Goal: Information Seeking & Learning: Understand process/instructions

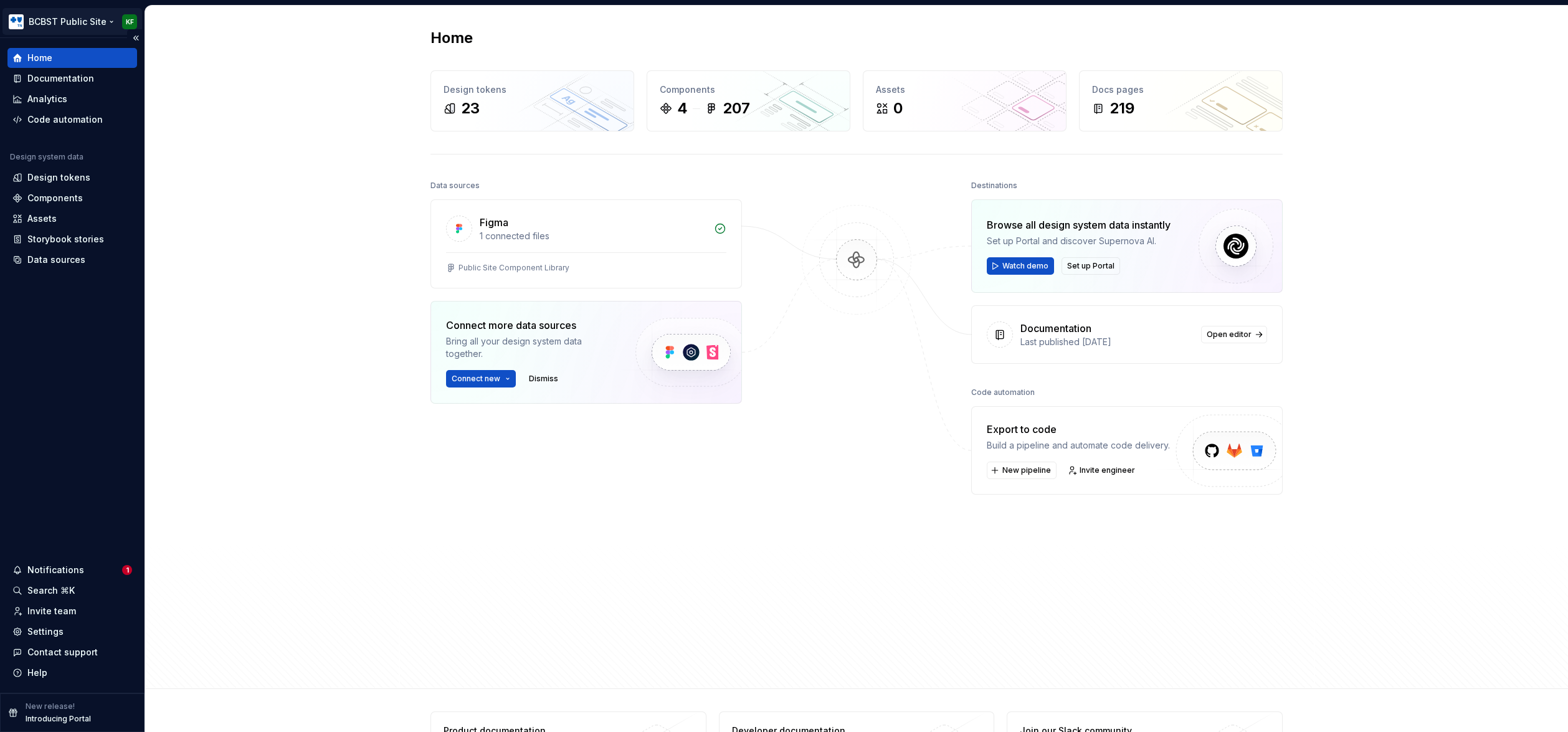
click at [103, 21] on html "BCBST Public Site KF Home Documentation Analytics Code automation Design system…" at bounding box center [784, 366] width 1568 height 732
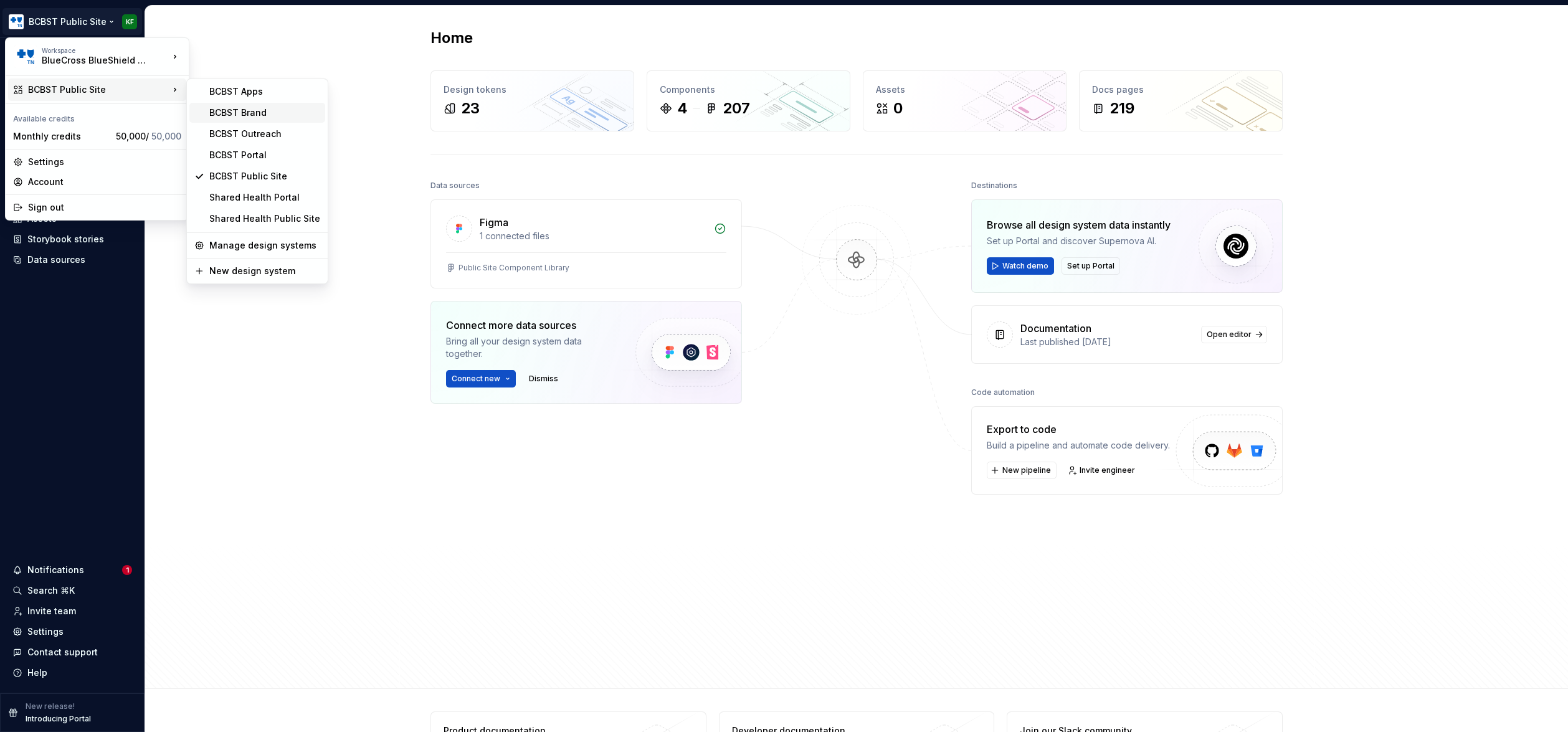
click at [245, 114] on div "BCBST Brand" at bounding box center [265, 112] width 111 height 13
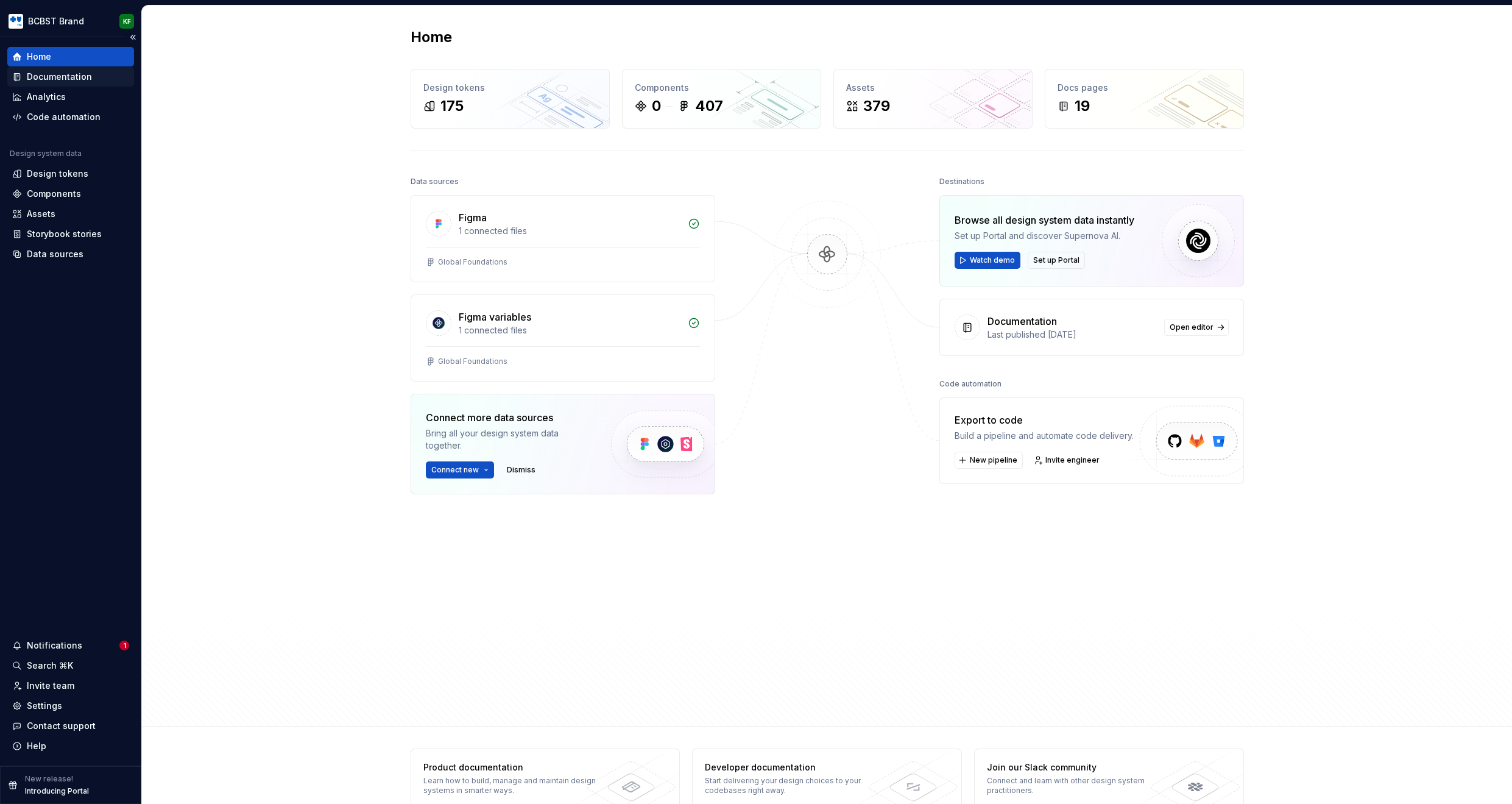
click at [80, 77] on div "Documentation" at bounding box center [59, 77] width 65 height 12
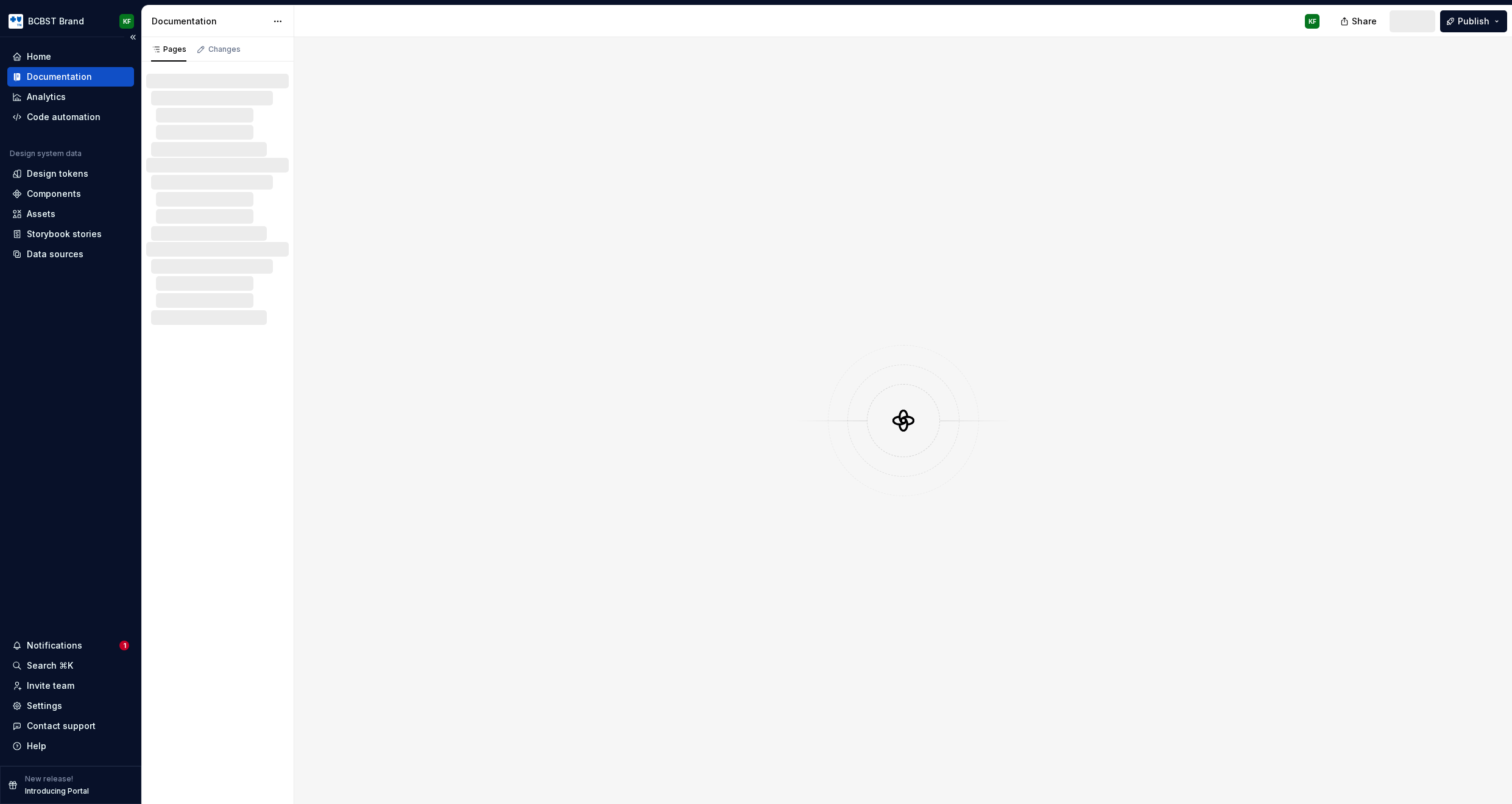
click at [64, 78] on div "Documentation" at bounding box center [59, 77] width 65 height 12
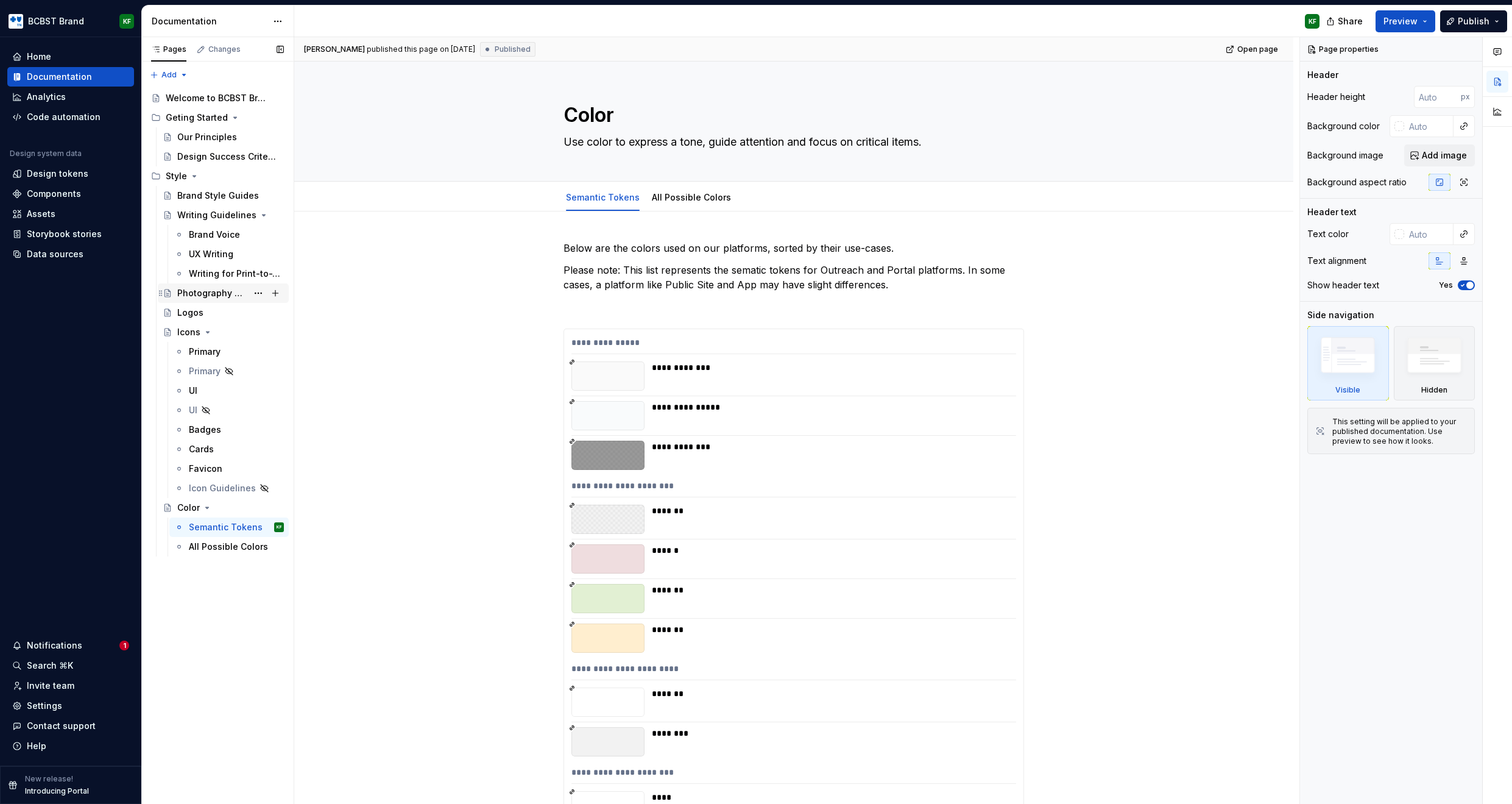
click at [229, 294] on div "Photography Guidelines" at bounding box center [212, 293] width 70 height 12
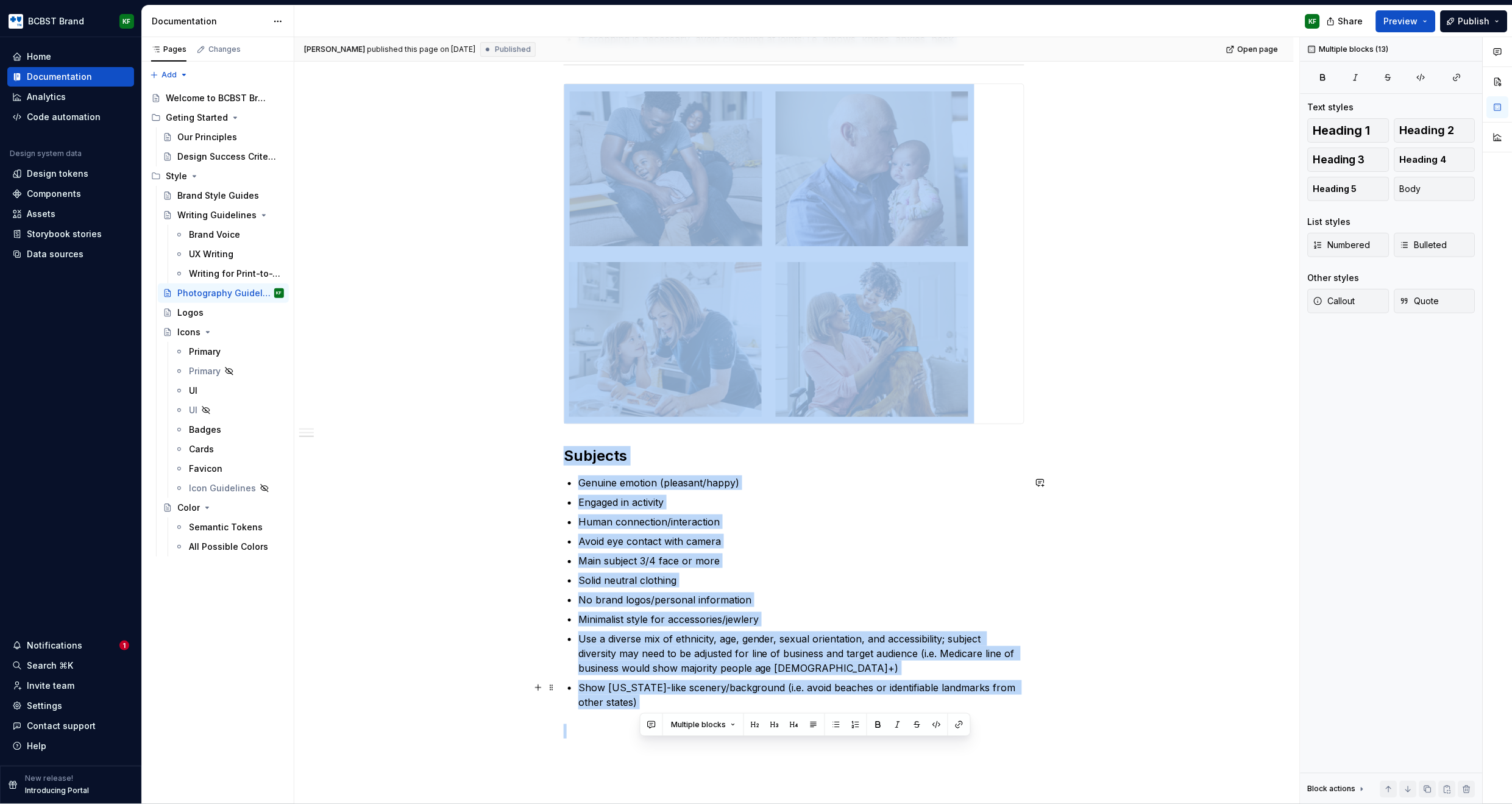
scroll to position [1524, 0]
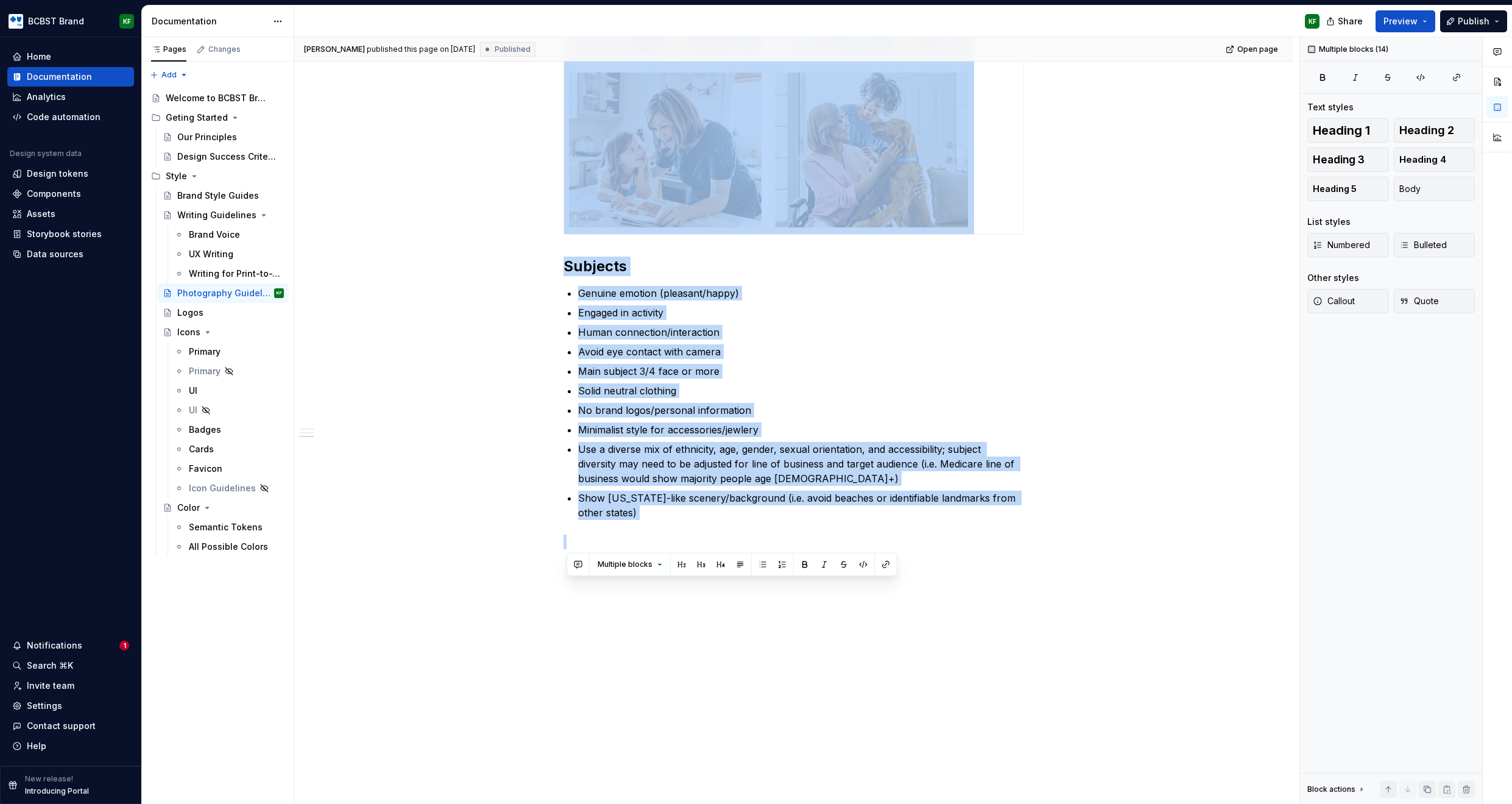
drag, startPoint x: 998, startPoint y: 248, endPoint x: 1068, endPoint y: 695, distance: 452.4
click at [103, 75] on div "Documentation" at bounding box center [71, 77] width 117 height 12
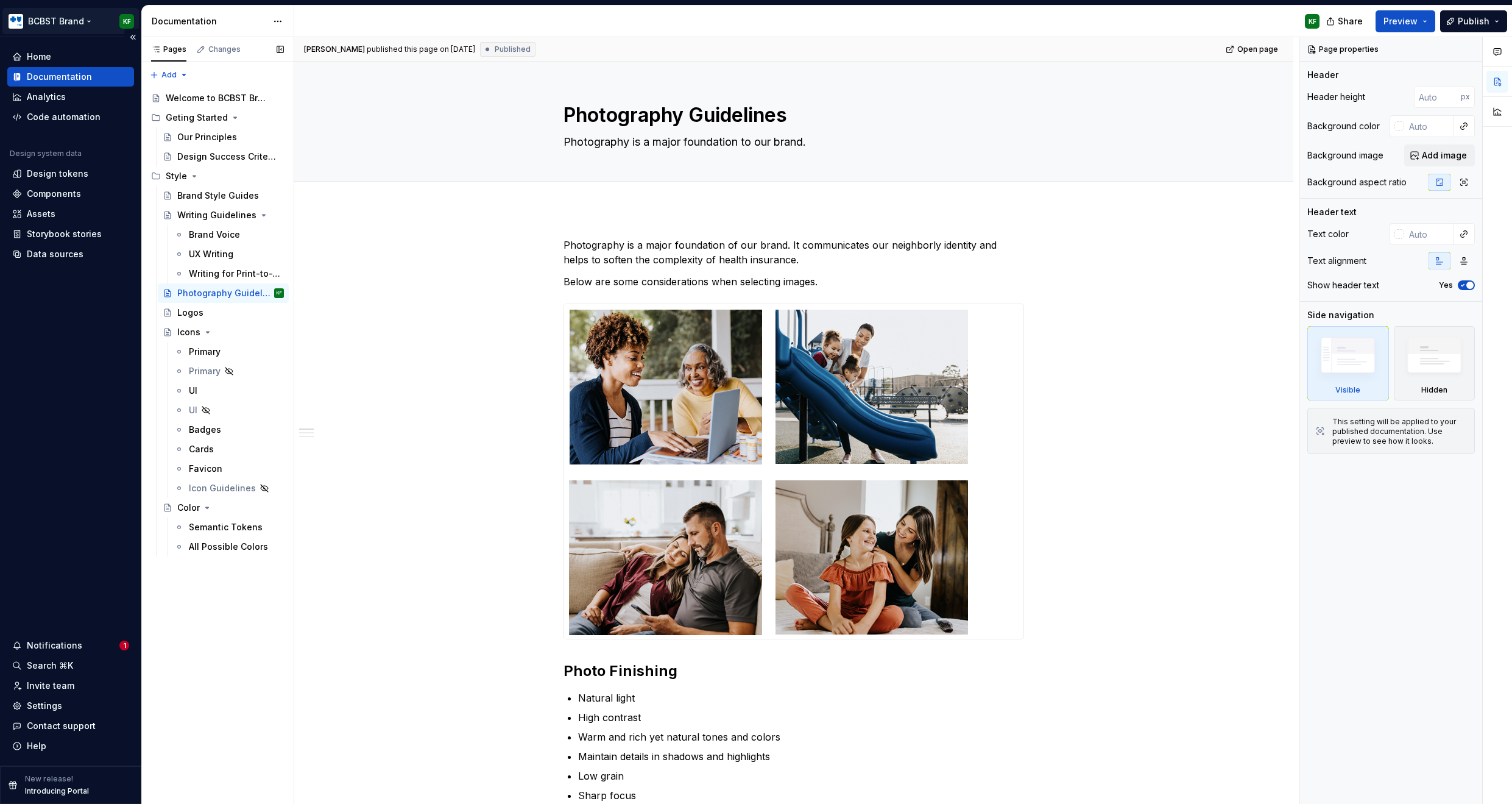
click at [85, 22] on html "BCBST Brand KF Home Documentation Analytics Code automation Design system data …" at bounding box center [756, 402] width 1512 height 804
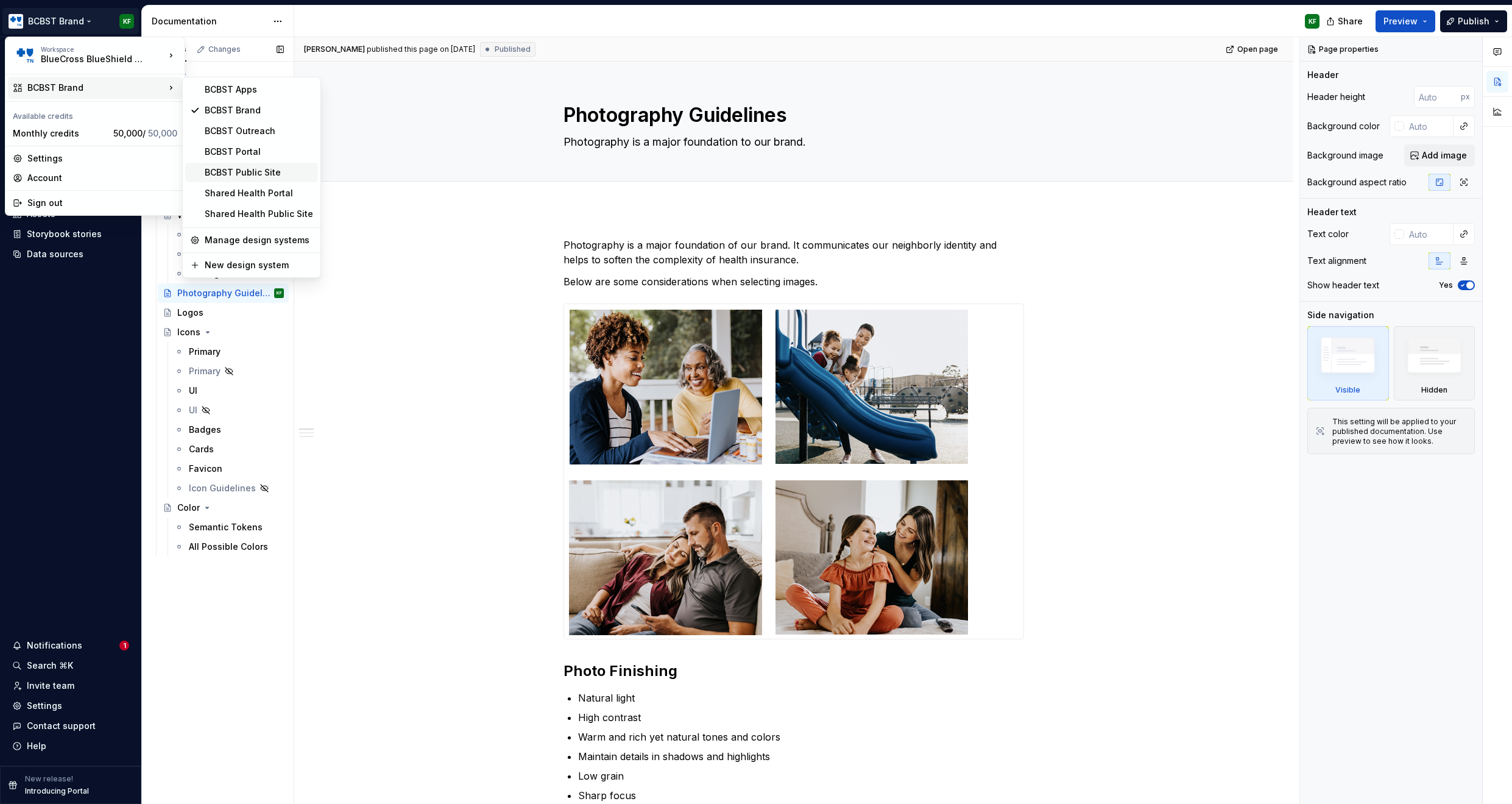
click at [251, 174] on div "BCBST Public Site" at bounding box center [259, 172] width 108 height 12
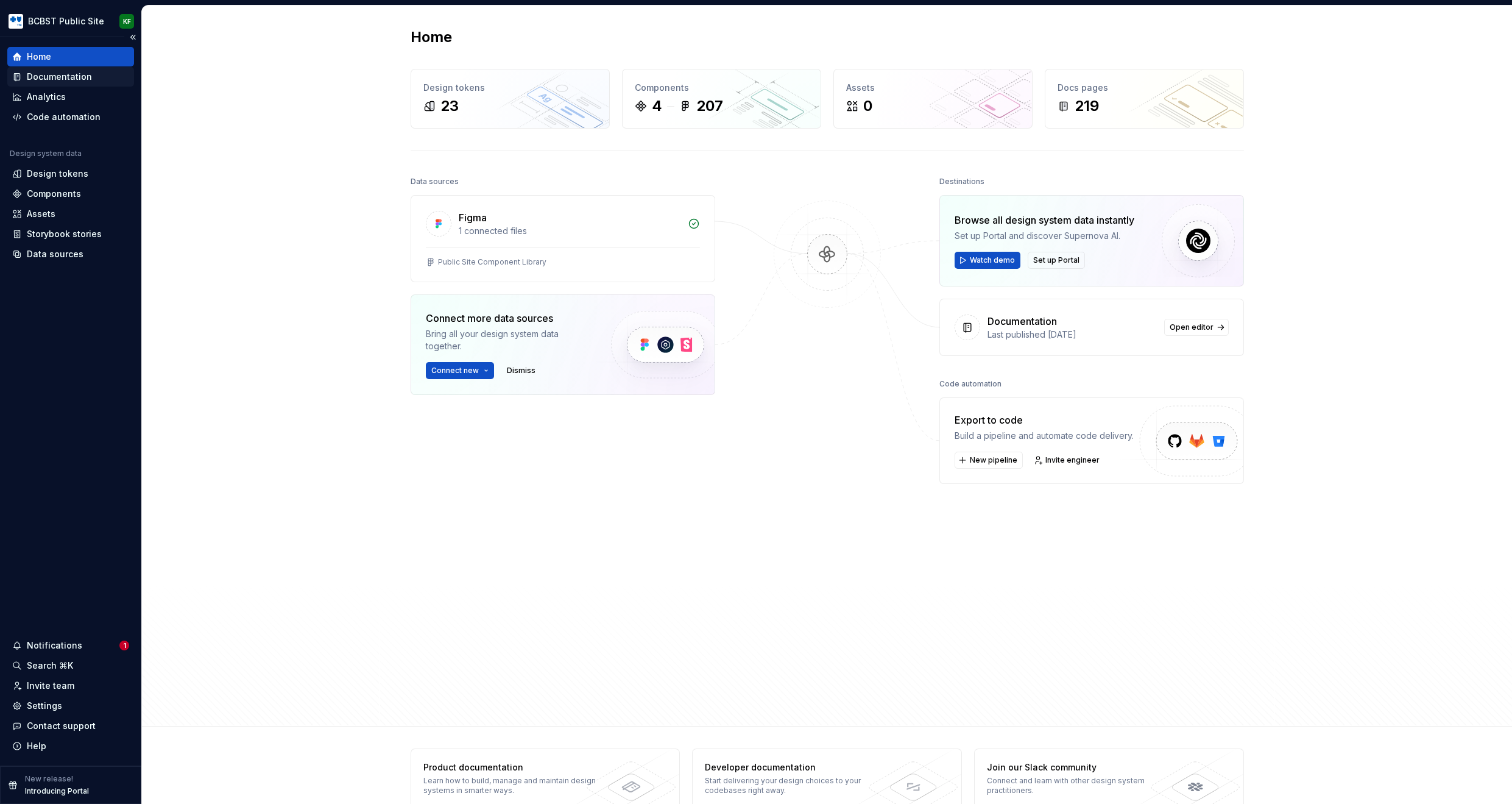
click at [47, 78] on div "Documentation" at bounding box center [59, 77] width 65 height 12
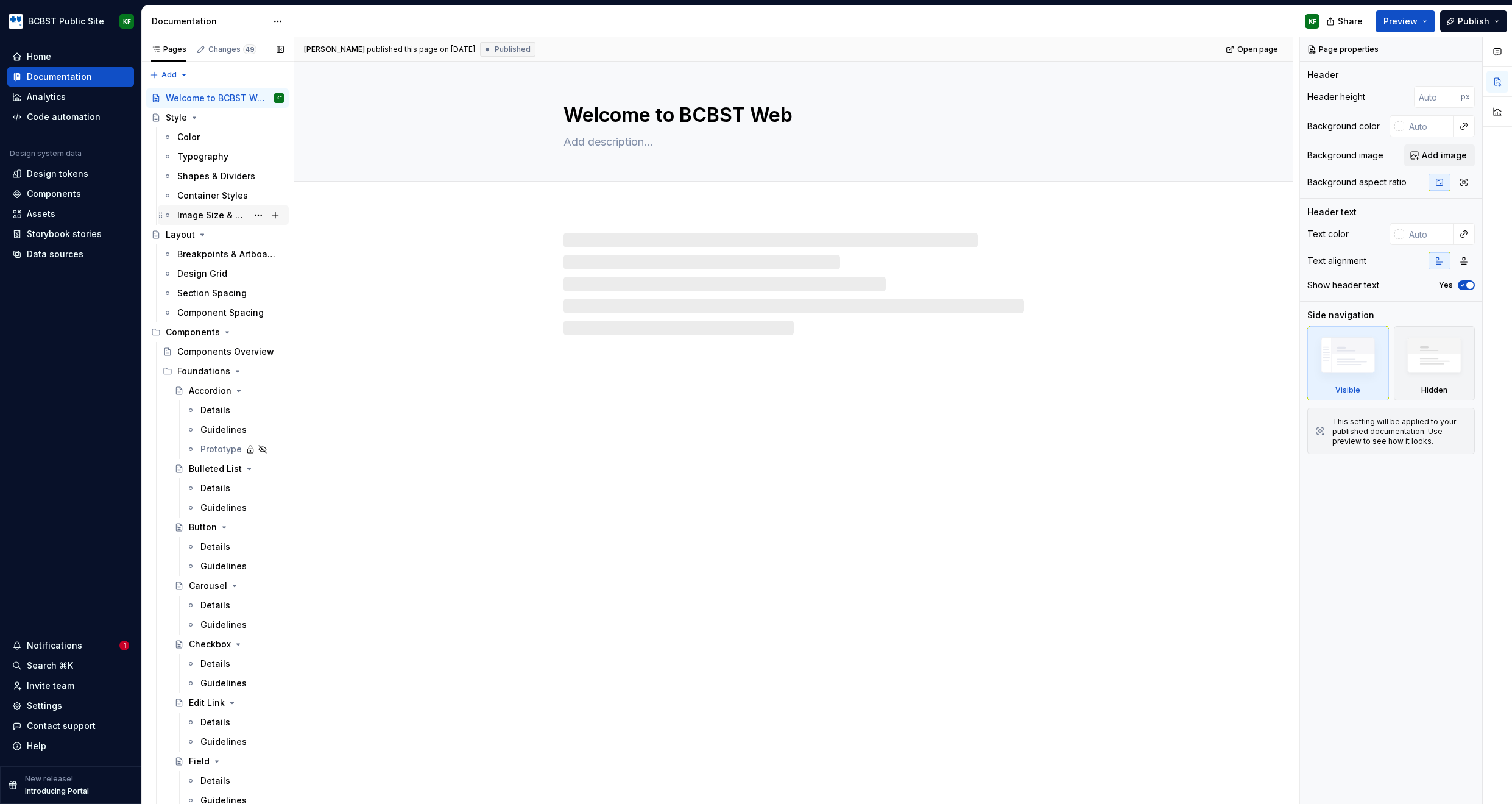
click at [217, 214] on div "Image Size & Export" at bounding box center [212, 215] width 70 height 12
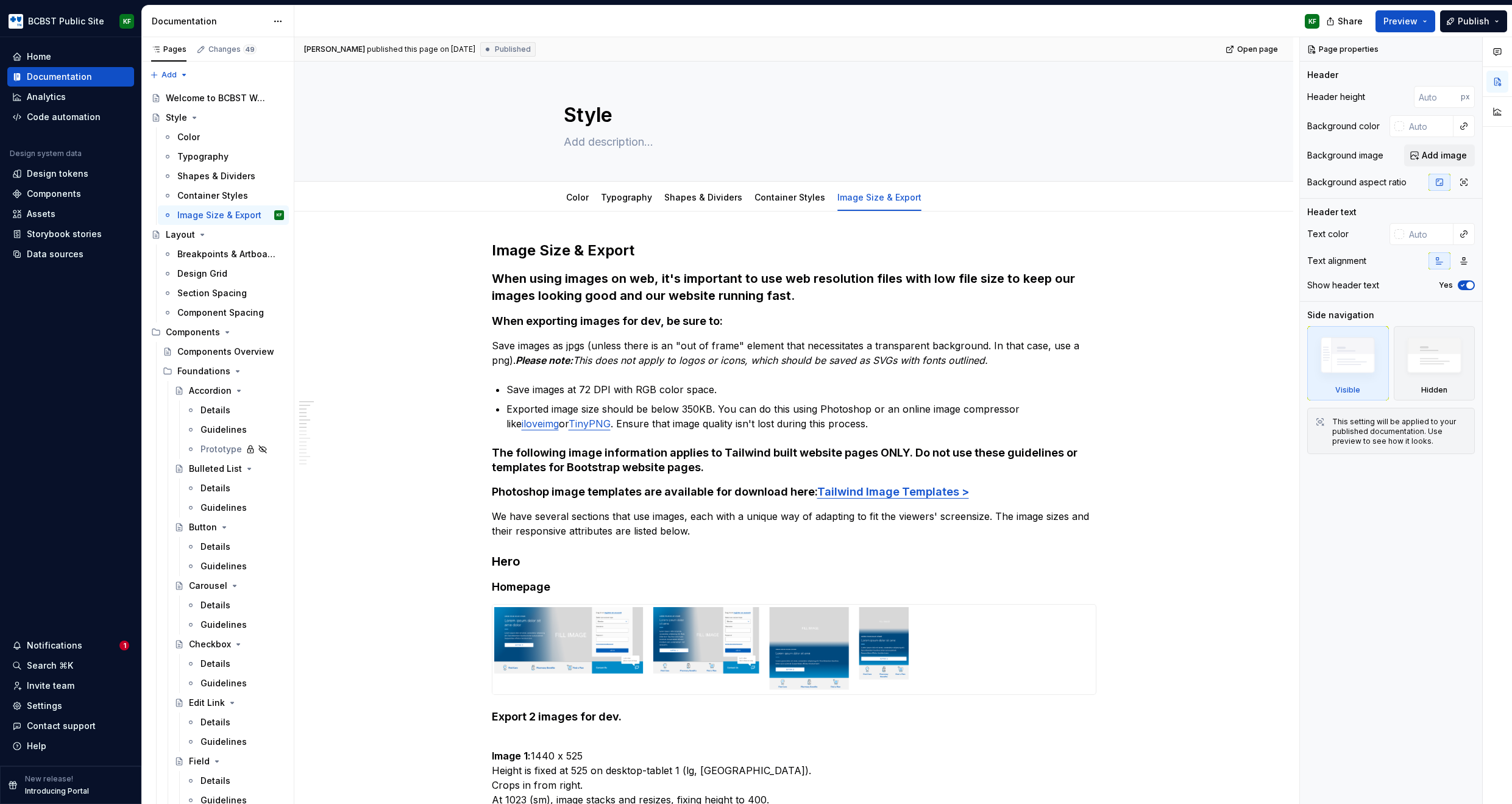
type textarea "*"
